Goal: Navigation & Orientation: Find specific page/section

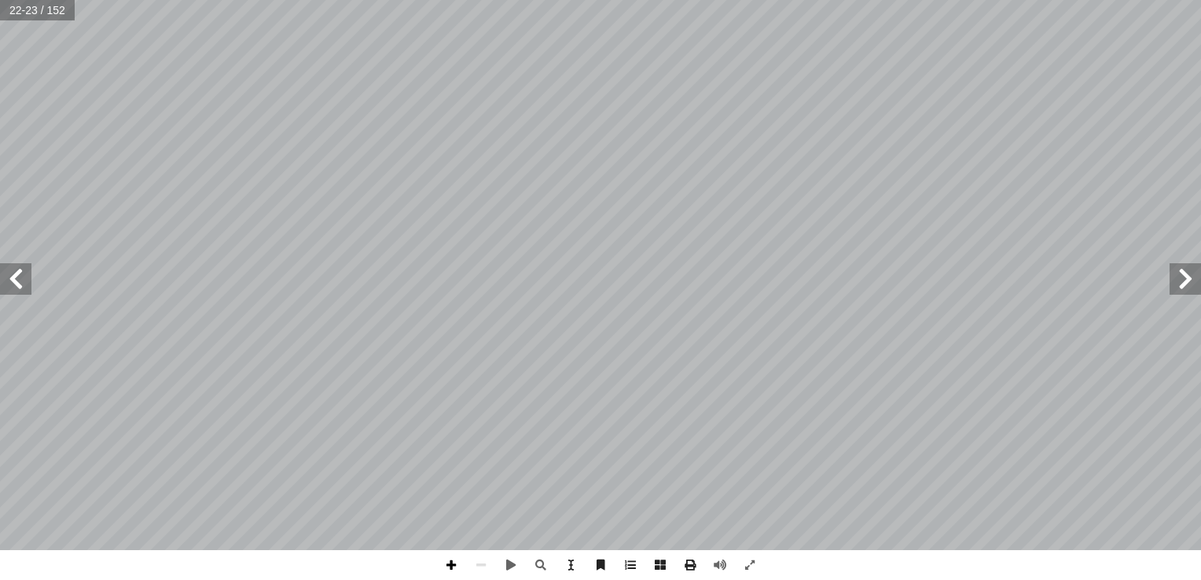
click at [450, 573] on span at bounding box center [451, 565] width 30 height 30
click at [449, 567] on span at bounding box center [451, 565] width 30 height 30
click at [556, 567] on div "1 ٨ : ِّ ص َّ دي الن َ ي َ ن ْ ي َ ب انية ّ الث ِ س ُ ل َ د ْ ن � � ْ ا� ِ ب � …" at bounding box center [600, 290] width 1201 height 580
click at [22, 270] on span at bounding box center [15, 278] width 31 height 31
click at [738, 568] on div "٢ 0 منين � ا ِ س ُ ل َ د ْ ن � � ْ ا� ِ ام � ك ُ ح ِ ف َ ن َ ي ك ِ اشُ وا ف َ ع…" at bounding box center [600, 290] width 1201 height 580
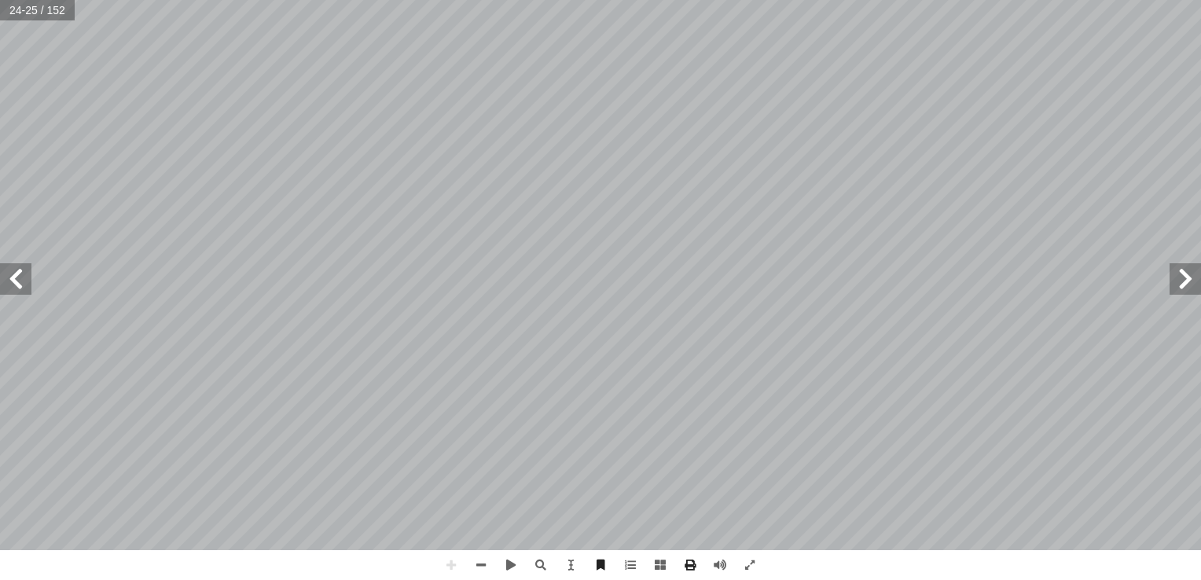
click at [1170, 284] on span at bounding box center [1185, 278] width 31 height 31
click at [9, 279] on span at bounding box center [15, 278] width 31 height 31
click at [1190, 294] on span at bounding box center [1185, 278] width 31 height 31
